Goal: Transaction & Acquisition: Purchase product/service

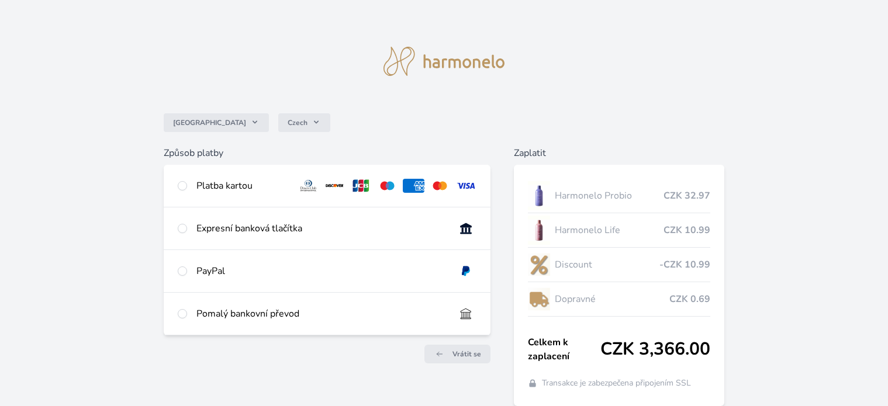
scroll to position [51, 0]
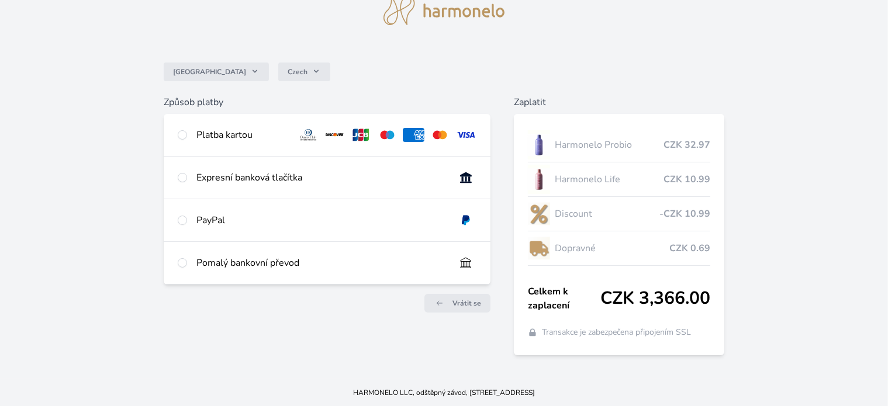
click at [181, 140] on div at bounding box center [182, 135] width 9 height 14
radio input "true"
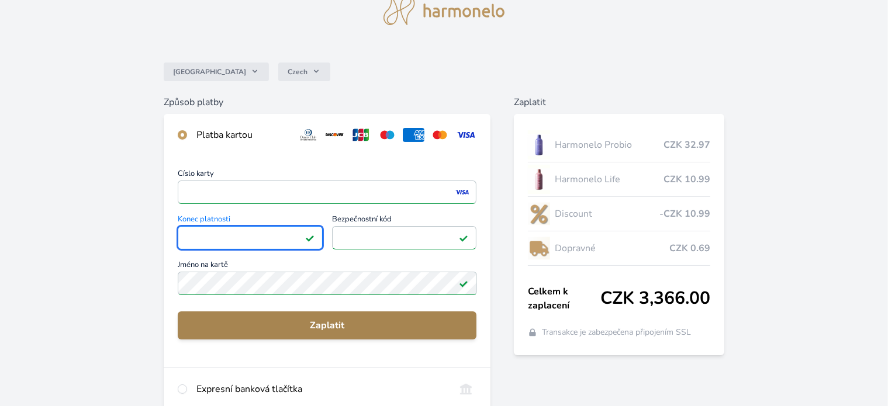
click at [337, 326] on span "Zaplatit" at bounding box center [327, 326] width 281 height 14
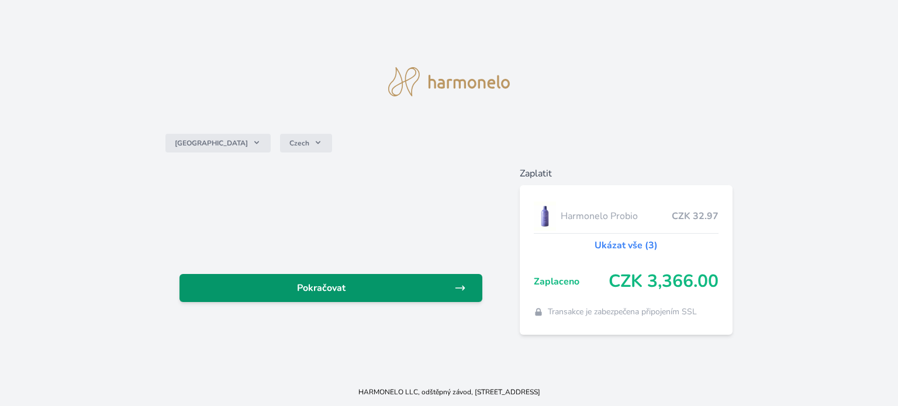
click at [333, 283] on span "Pokračovat" at bounding box center [321, 288] width 265 height 14
